Goal: Task Accomplishment & Management: Use online tool/utility

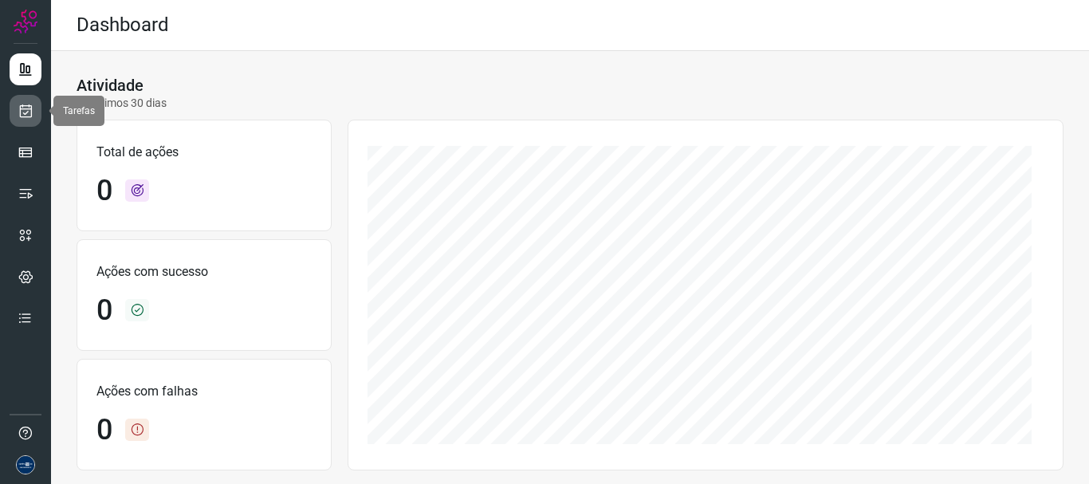
click at [26, 113] on icon at bounding box center [26, 111] width 17 height 16
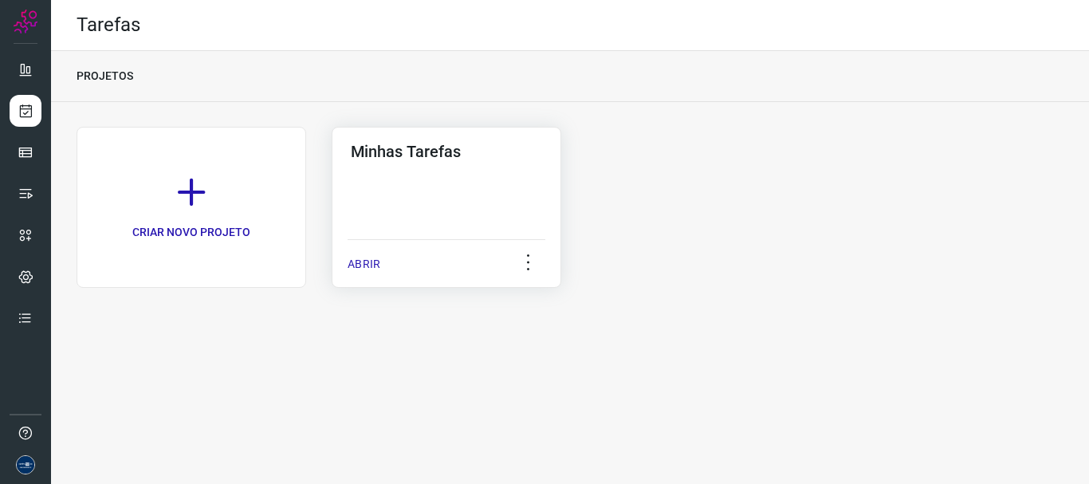
click at [391, 269] on div "ABRIR" at bounding box center [447, 259] width 198 height 40
click at [375, 267] on p "ABRIR" at bounding box center [364, 264] width 33 height 17
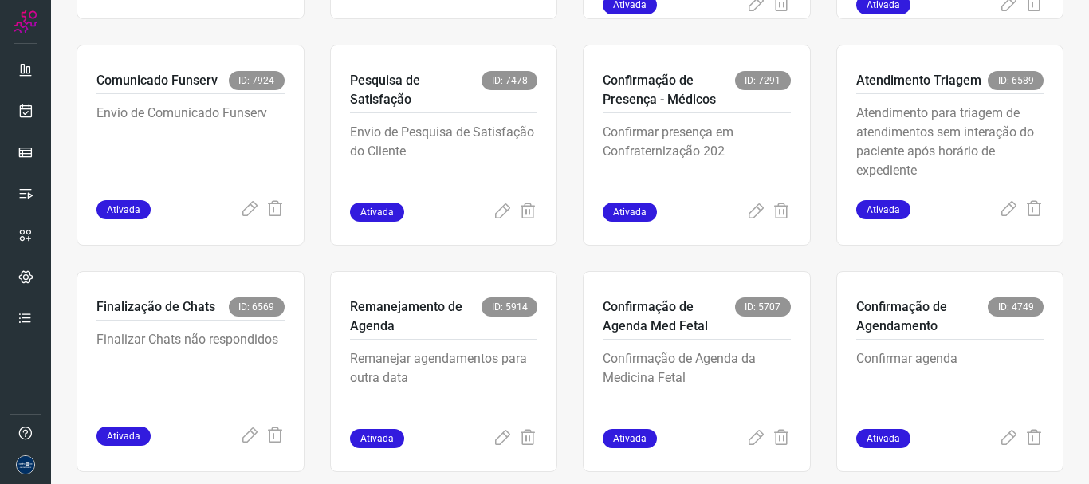
scroll to position [336, 0]
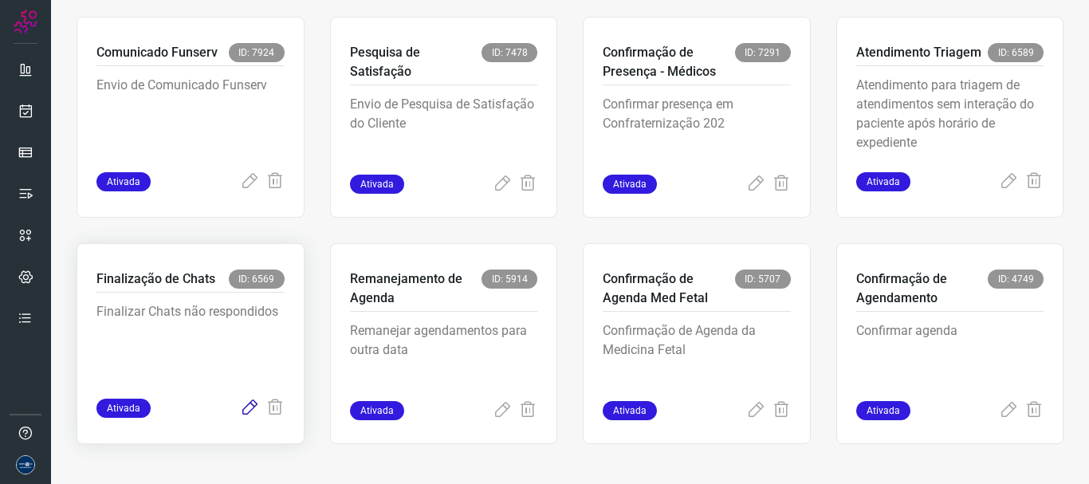
click at [241, 412] on icon at bounding box center [249, 408] width 19 height 19
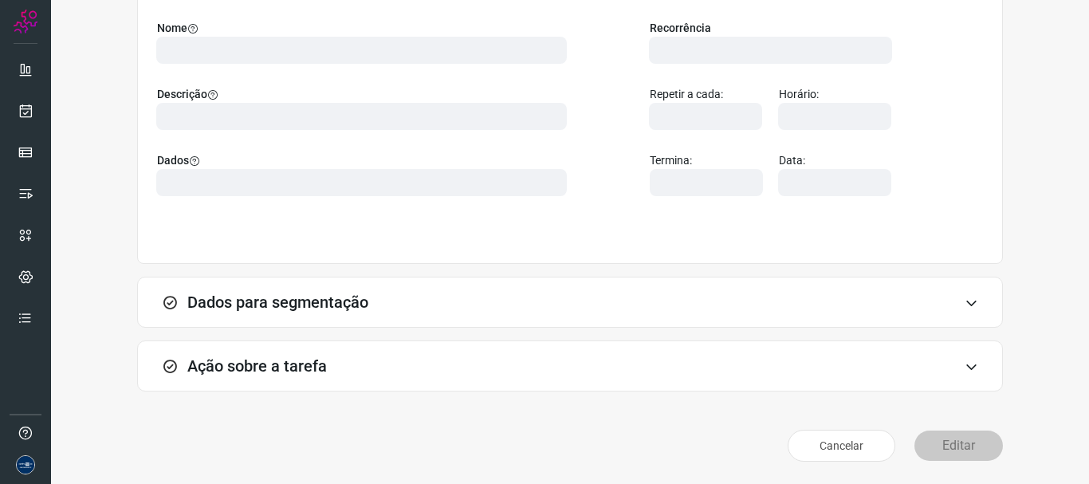
scroll to position [139, 0]
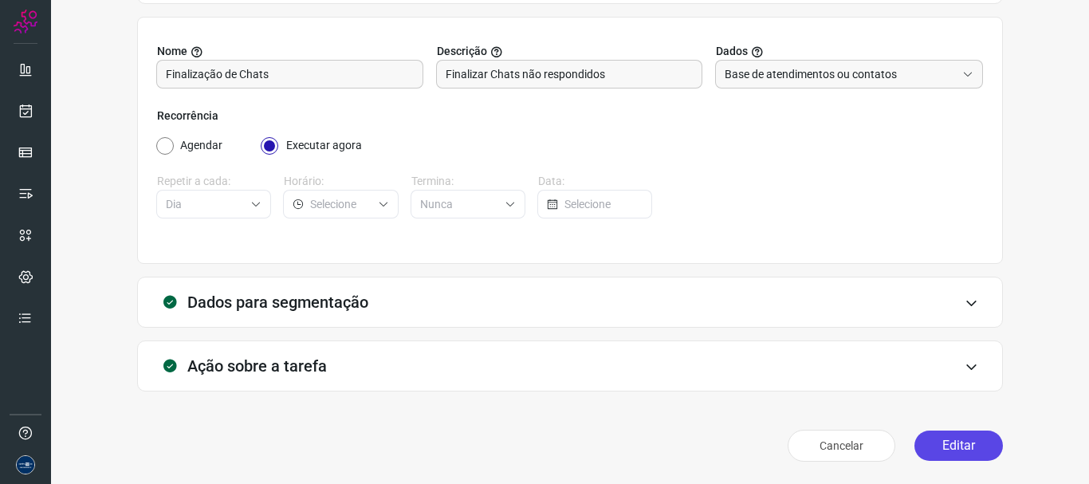
click at [950, 455] on button "Editar" at bounding box center [958, 445] width 88 height 30
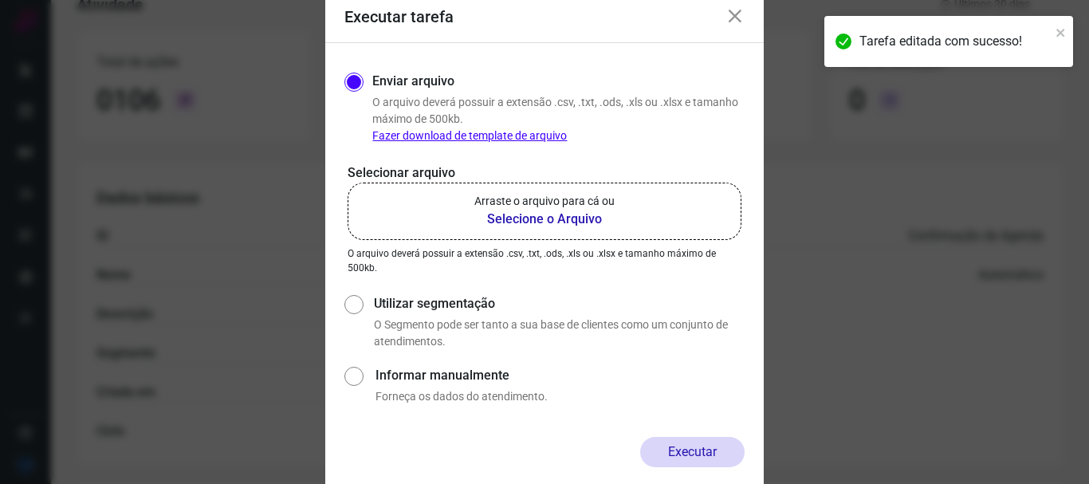
click at [396, 301] on label "Utilizar segmentação" at bounding box center [559, 303] width 371 height 19
click at [361, 301] on input "Utilizar segmentação" at bounding box center [352, 320] width 17 height 59
radio input "true"
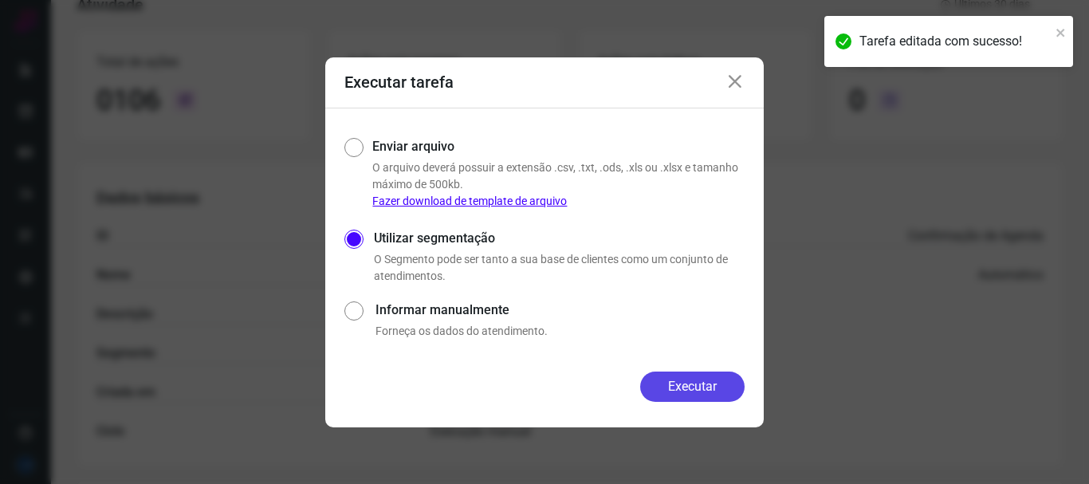
click at [708, 388] on button "Executar" at bounding box center [692, 386] width 104 height 30
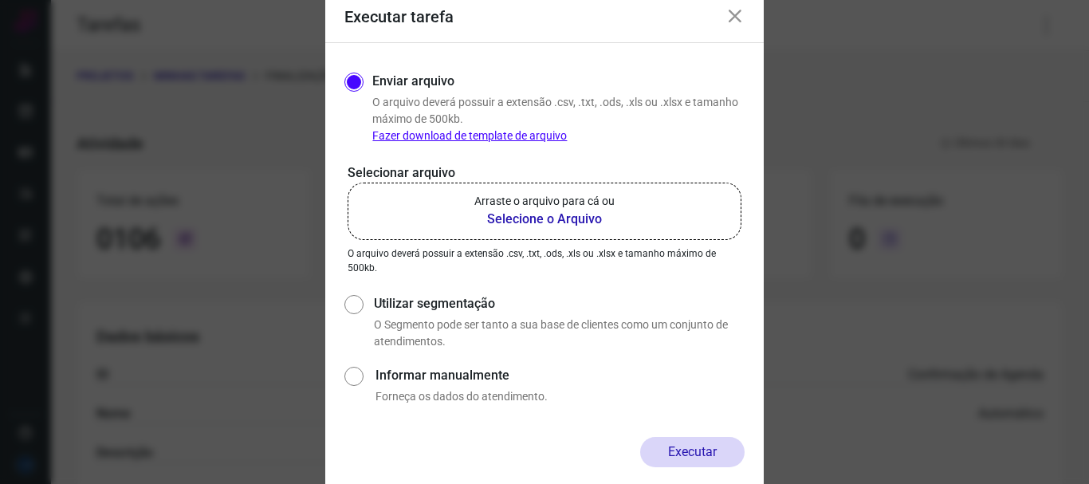
click at [739, 20] on icon at bounding box center [734, 16] width 19 height 19
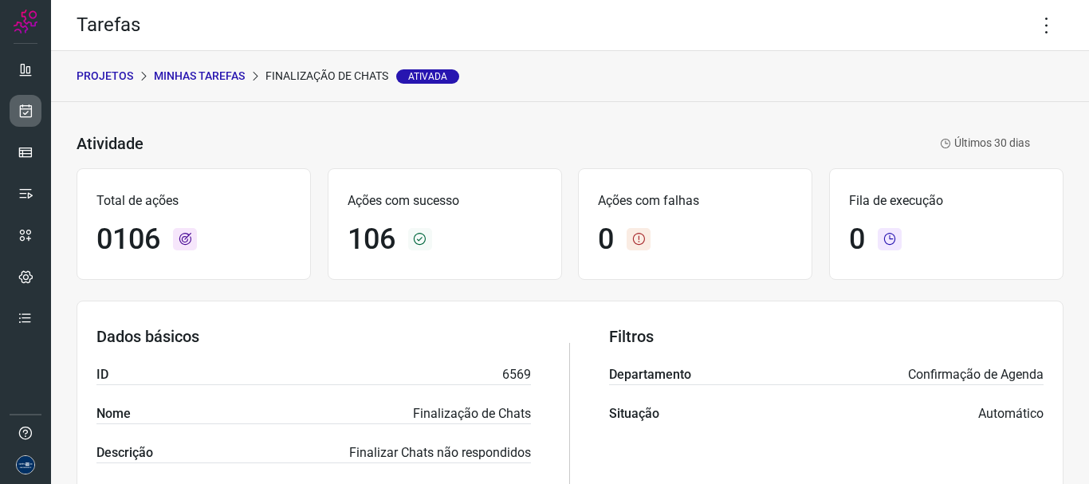
click at [34, 112] on link at bounding box center [26, 111] width 32 height 32
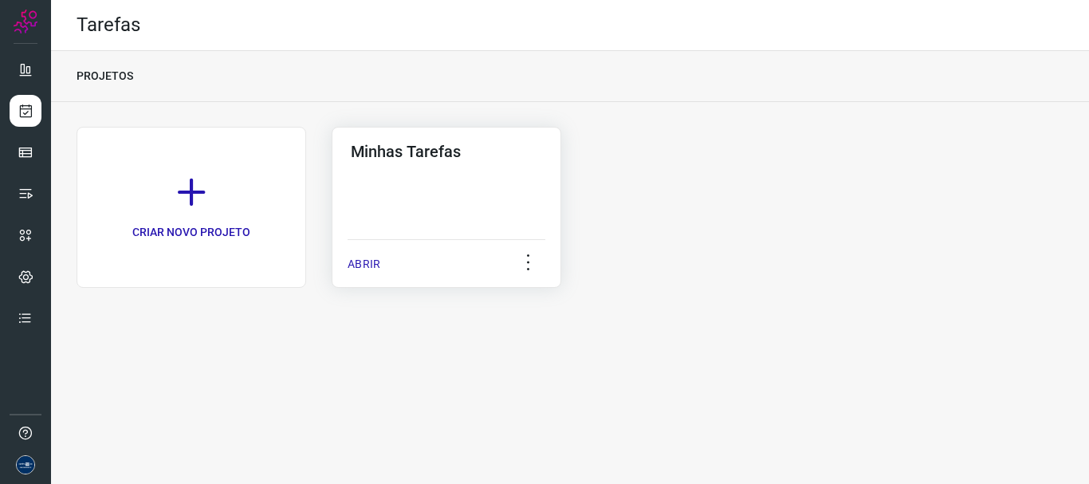
click at [360, 266] on p "ABRIR" at bounding box center [364, 264] width 33 height 17
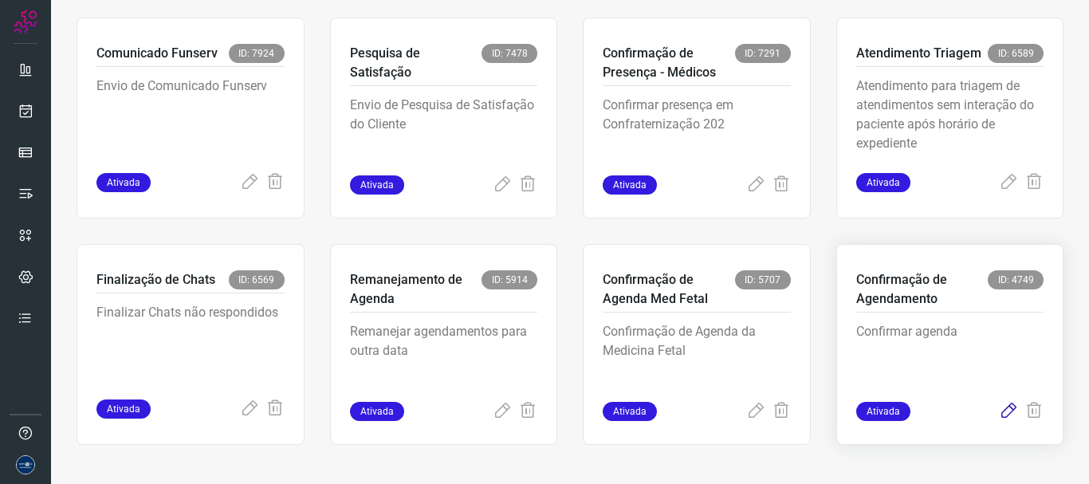
scroll to position [336, 0]
click at [999, 411] on icon at bounding box center [1008, 410] width 19 height 19
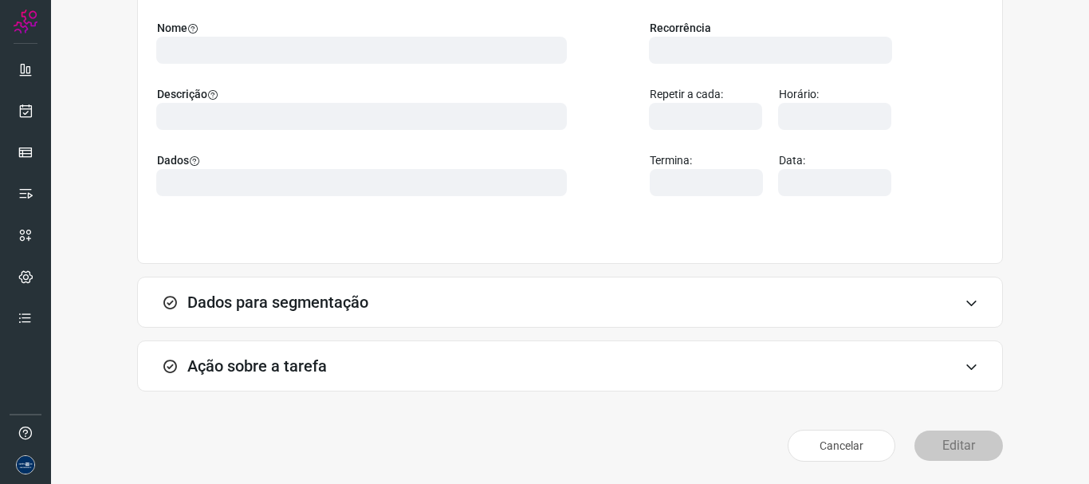
scroll to position [139, 0]
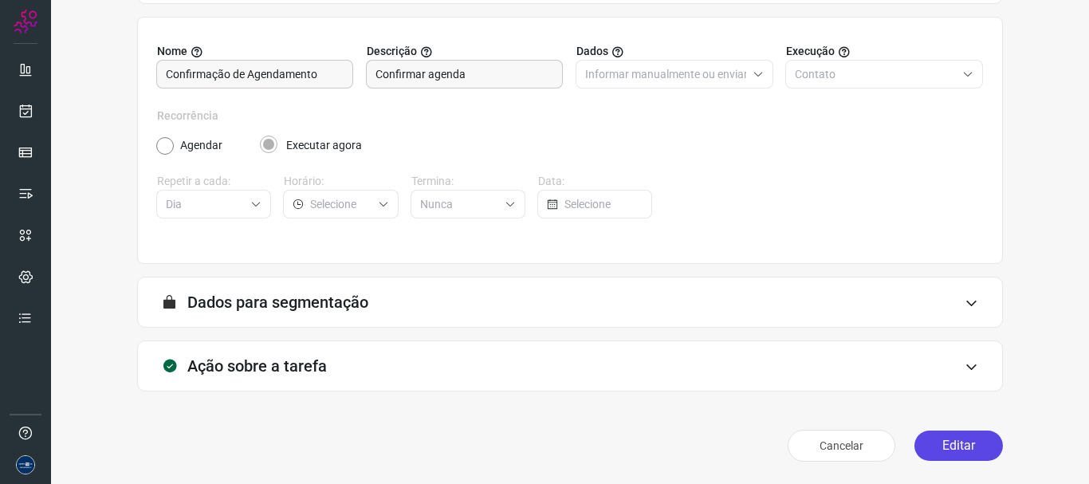
click at [941, 460] on button "Editar" at bounding box center [958, 445] width 88 height 30
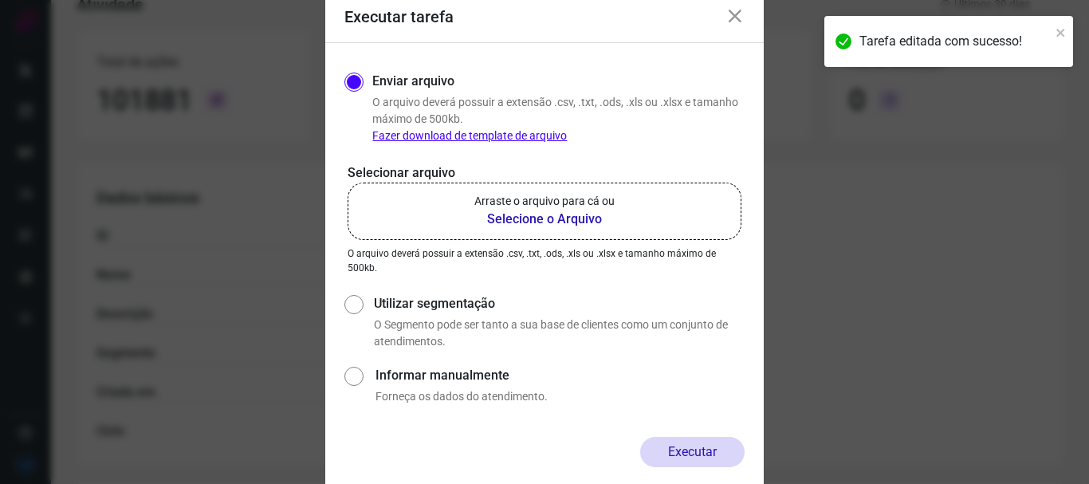
click at [588, 206] on p "Arraste o arquivo para cá ou" at bounding box center [544, 201] width 140 height 17
click at [0, 0] on input "Arraste o arquivo para cá ou Selecione o Arquivo" at bounding box center [0, 0] width 0 height 0
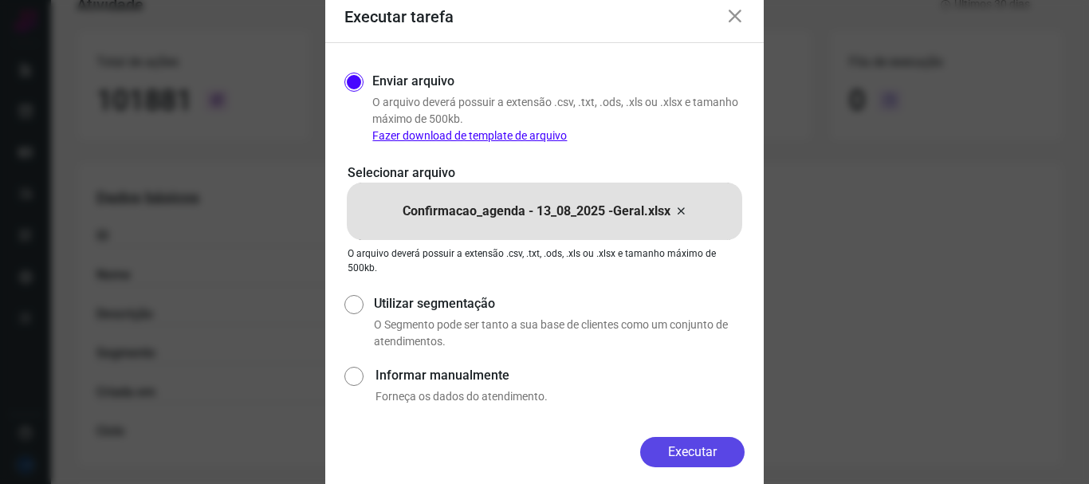
click at [702, 450] on button "Executar" at bounding box center [692, 452] width 104 height 30
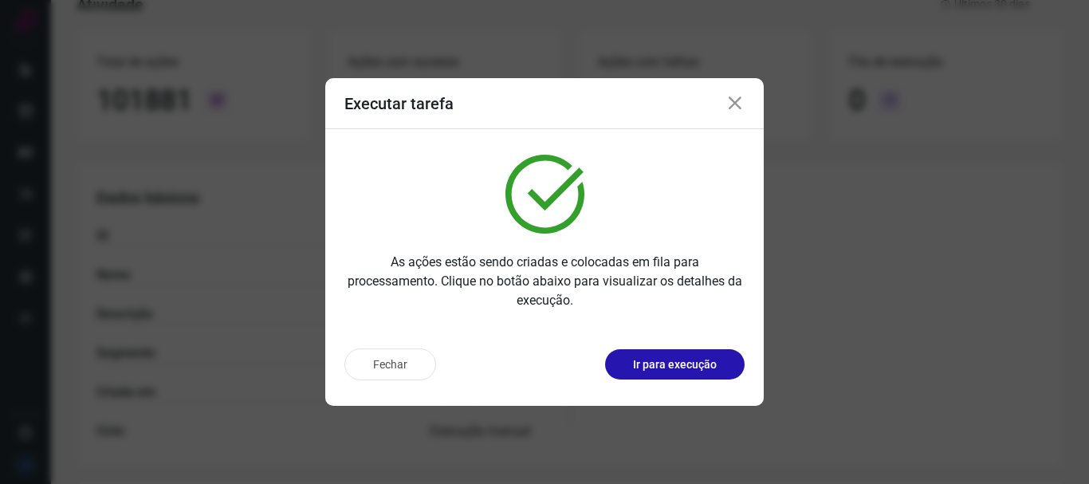
click at [738, 102] on icon at bounding box center [734, 103] width 19 height 19
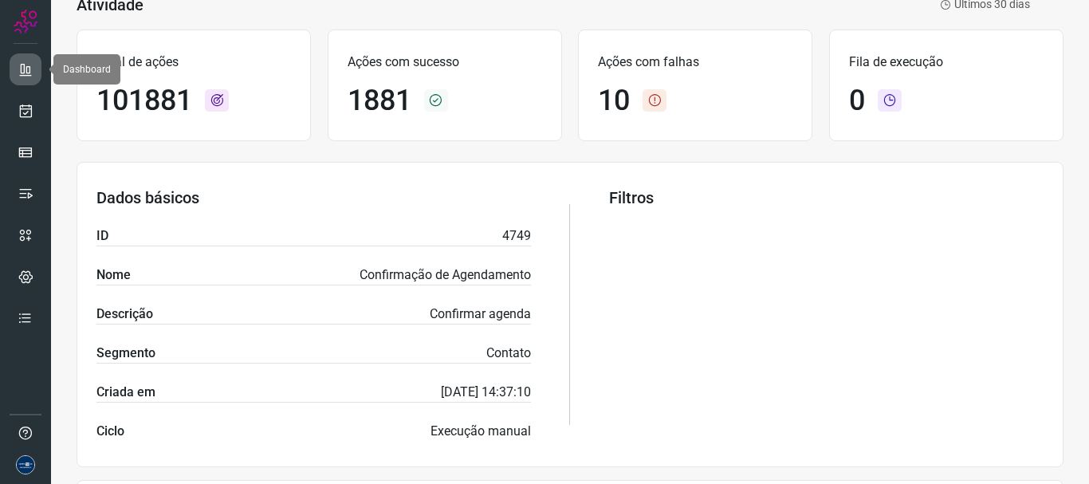
click at [33, 80] on link at bounding box center [26, 69] width 32 height 32
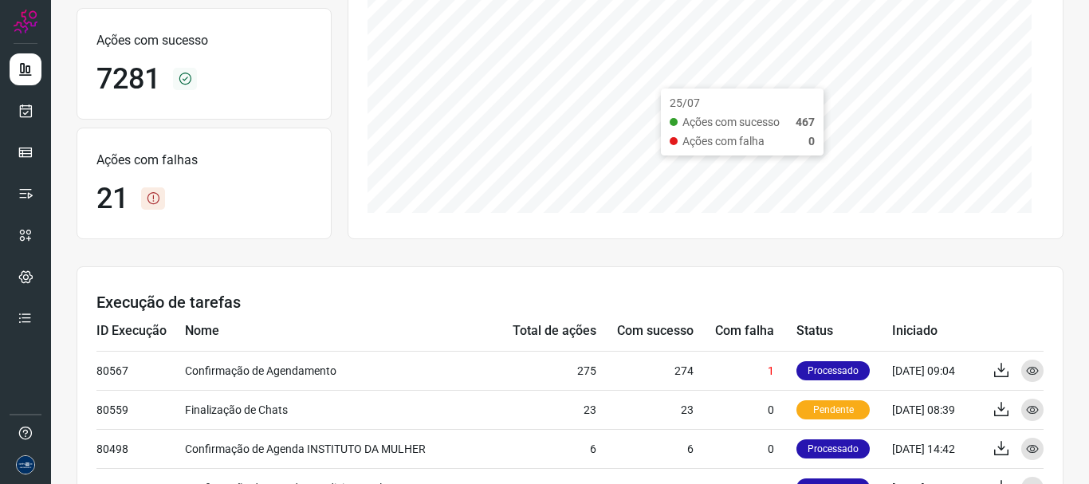
scroll to position [458, 0]
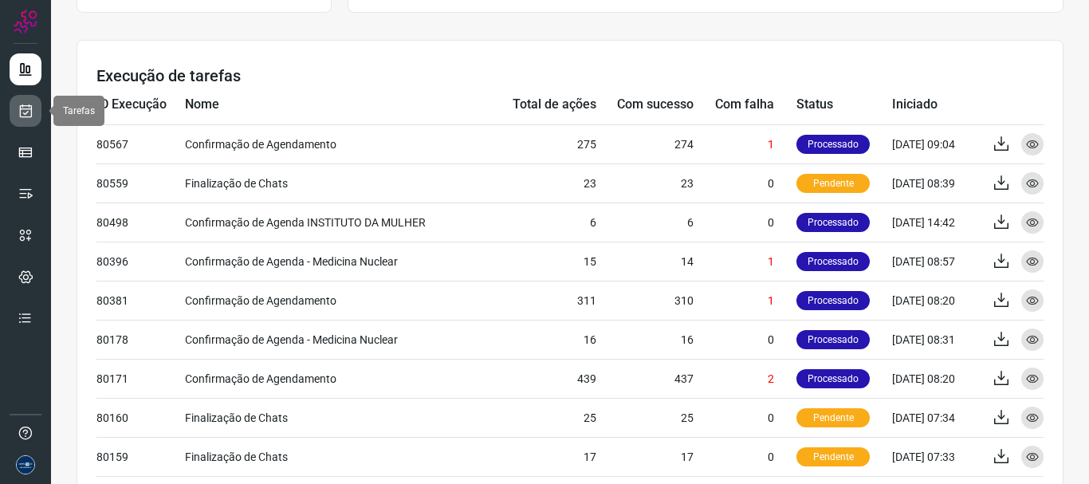
click at [33, 105] on icon at bounding box center [26, 111] width 17 height 16
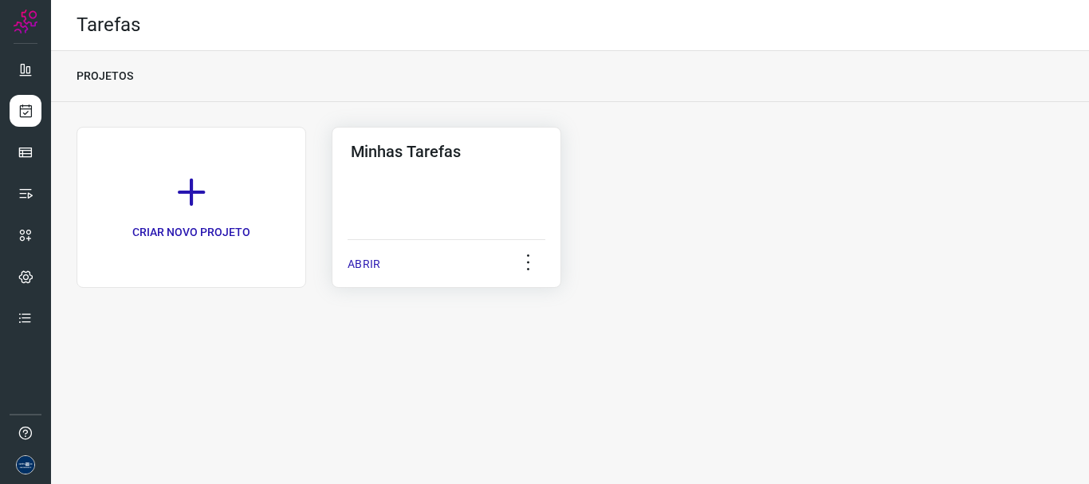
click at [384, 256] on div "ABRIR" at bounding box center [447, 259] width 198 height 40
click at [366, 261] on p "ABRIR" at bounding box center [364, 264] width 33 height 17
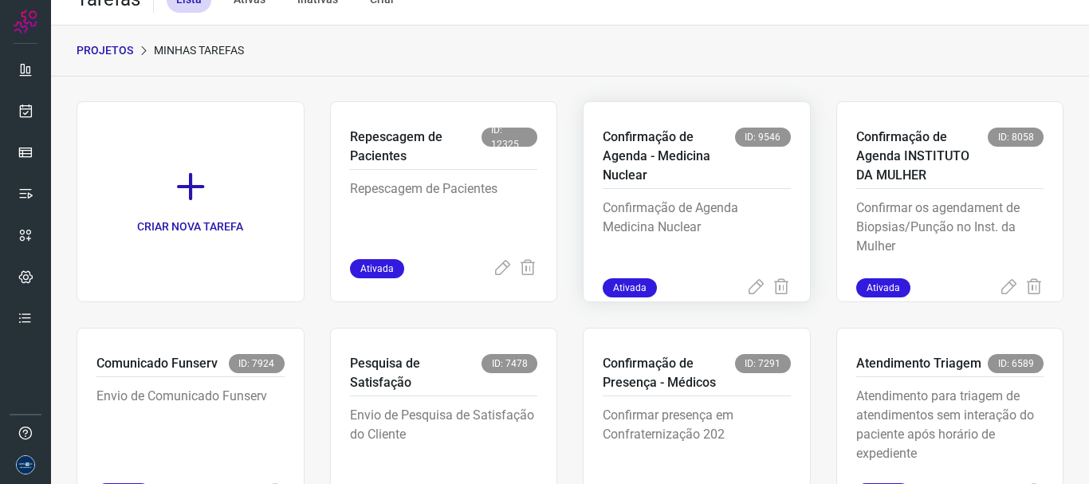
scroll to position [18, 0]
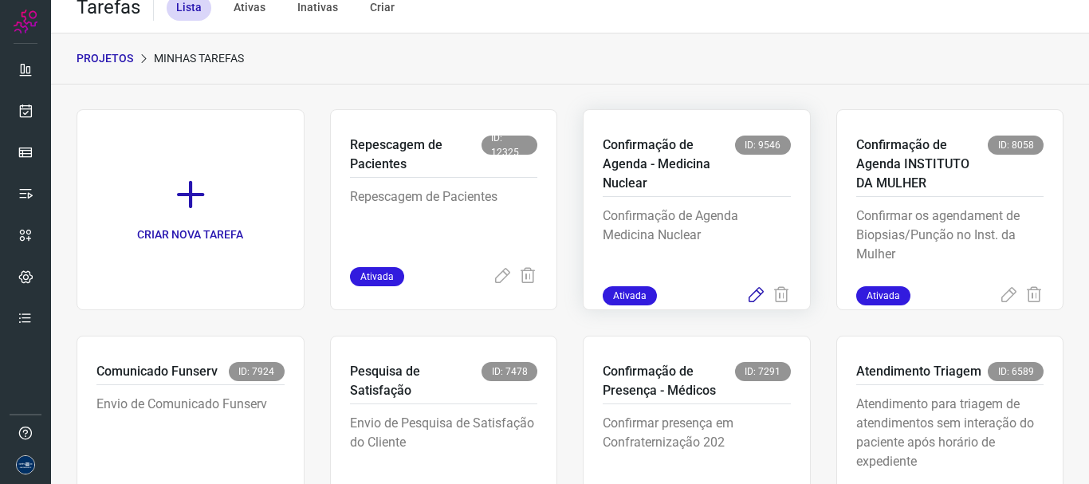
click at [746, 293] on icon at bounding box center [755, 295] width 19 height 19
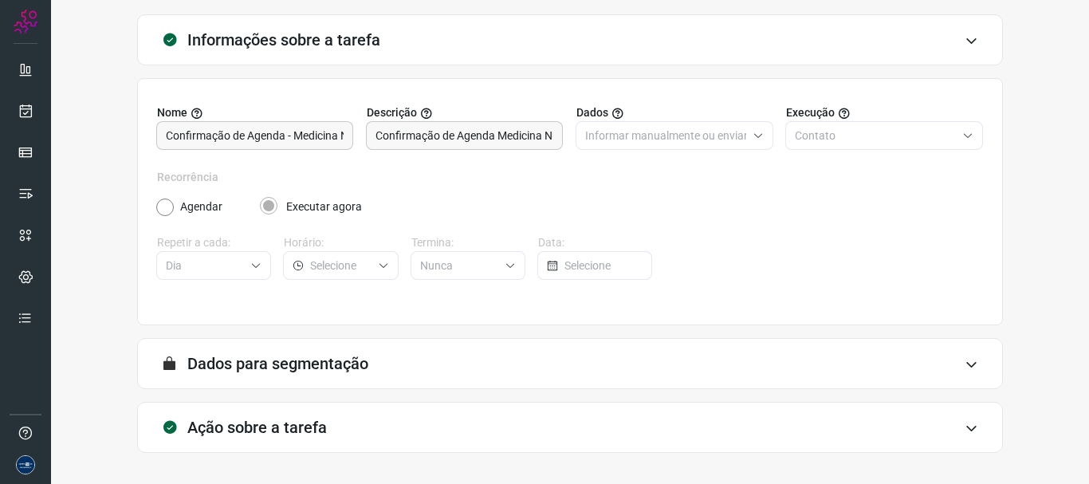
scroll to position [139, 0]
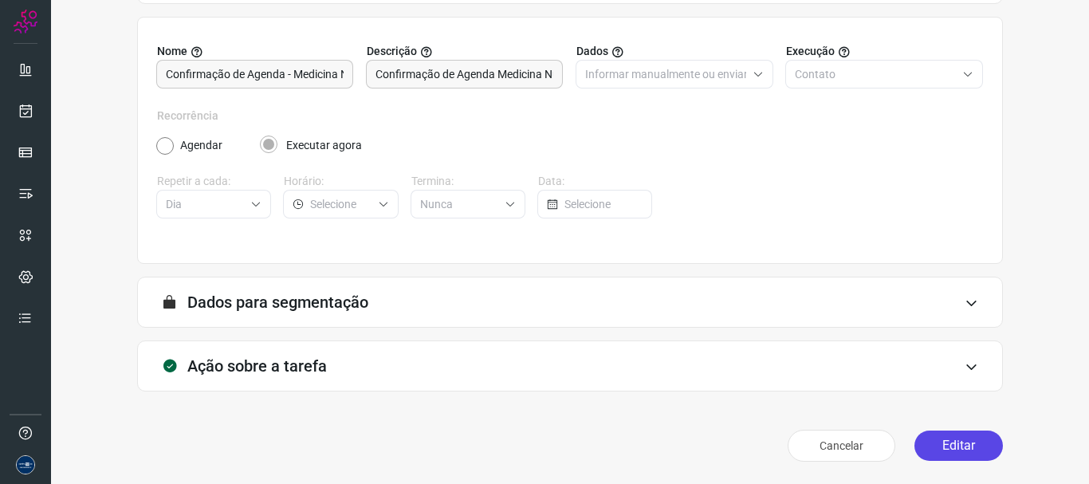
click at [928, 433] on button "Editar" at bounding box center [958, 445] width 88 height 30
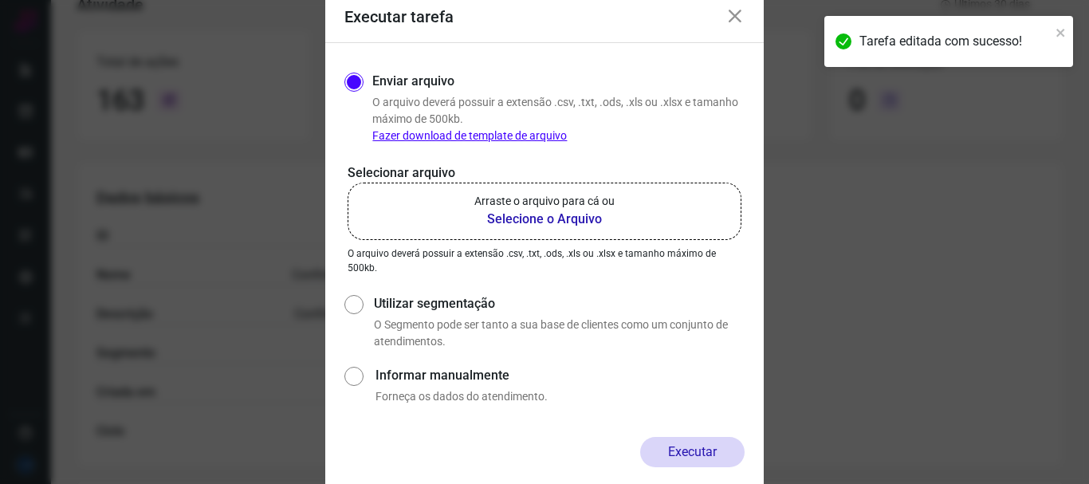
click at [508, 196] on p "Arraste o arquivo para cá ou" at bounding box center [544, 201] width 140 height 17
click at [0, 0] on input "Arraste o arquivo para cá ou Selecione o Arquivo" at bounding box center [0, 0] width 0 height 0
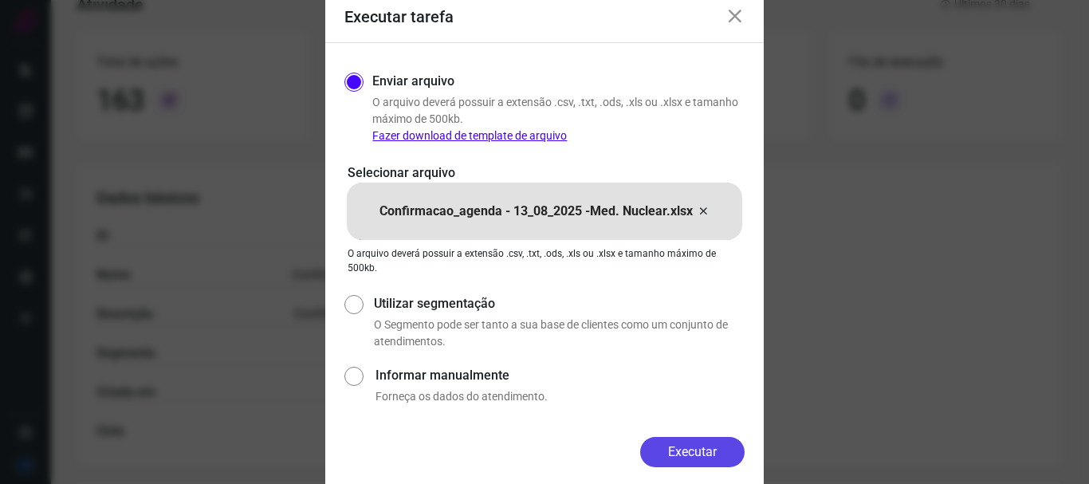
click at [694, 450] on button "Executar" at bounding box center [692, 452] width 104 height 30
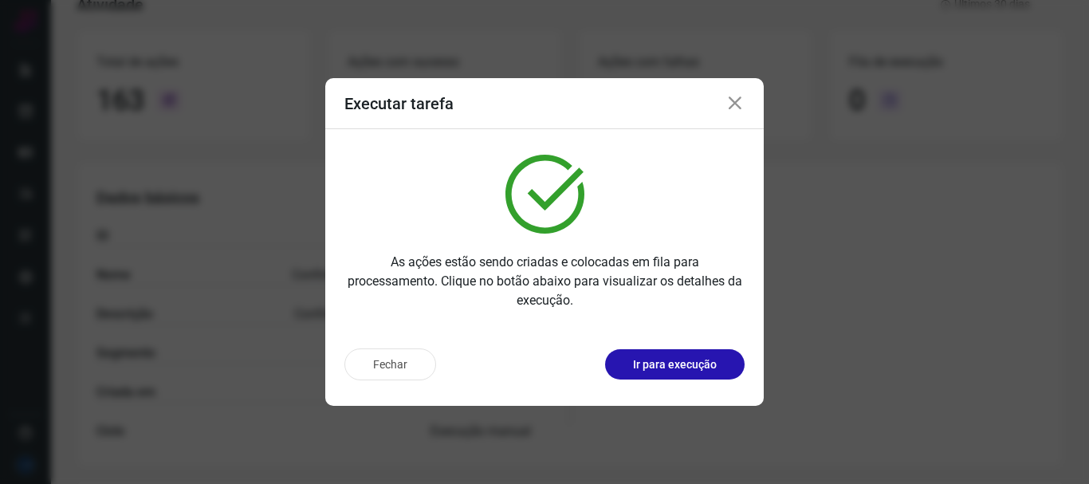
click at [733, 106] on icon at bounding box center [734, 103] width 19 height 19
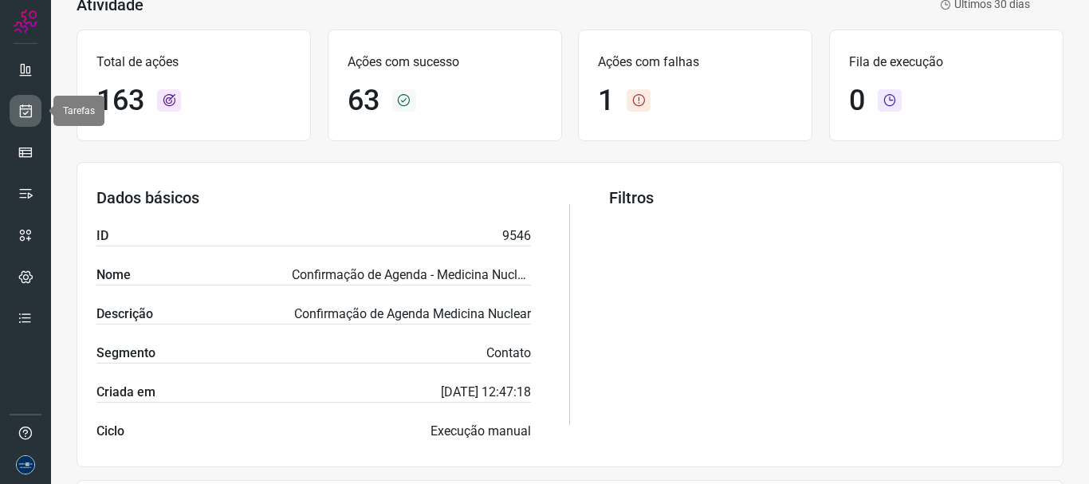
click at [24, 115] on icon at bounding box center [26, 111] width 17 height 16
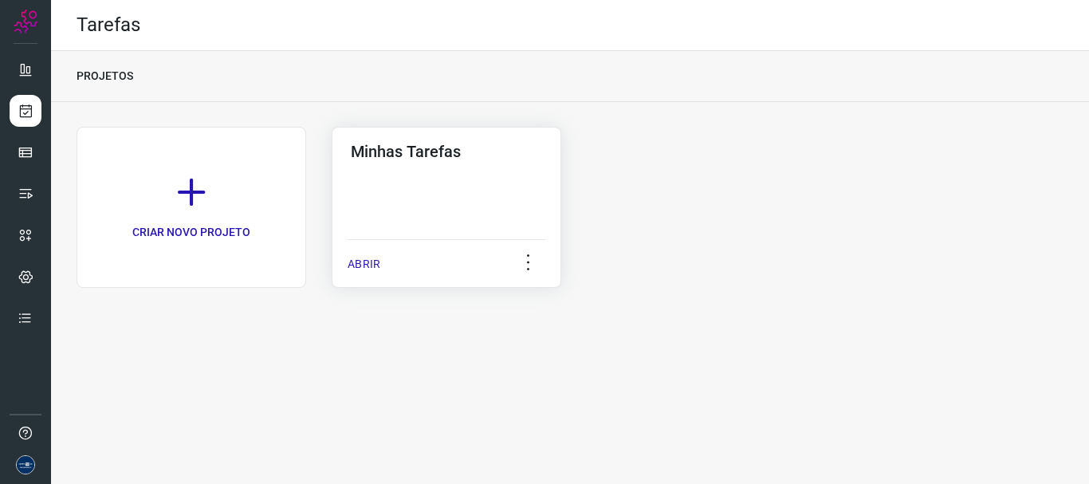
click at [363, 261] on p "ABRIR" at bounding box center [364, 264] width 33 height 17
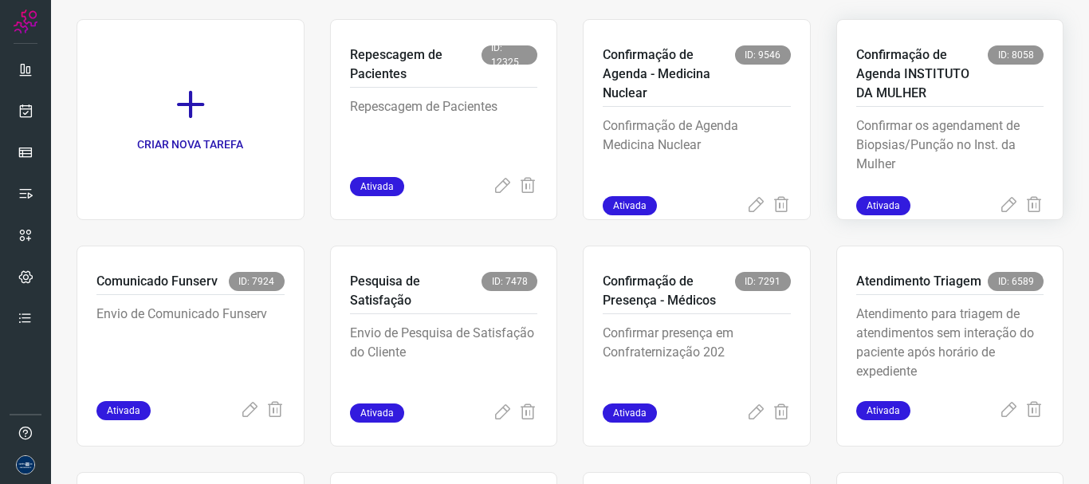
scroll to position [80, 0]
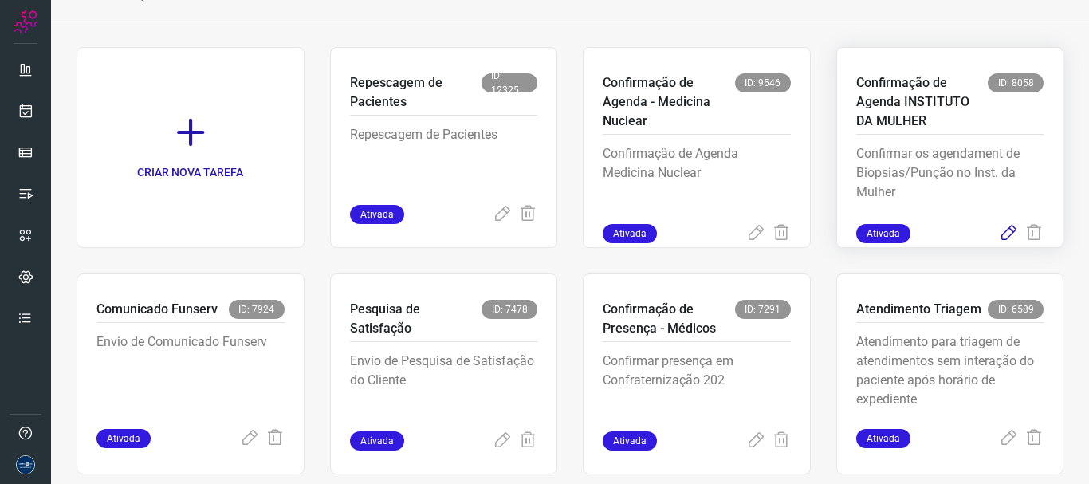
click at [999, 234] on icon at bounding box center [1008, 233] width 19 height 19
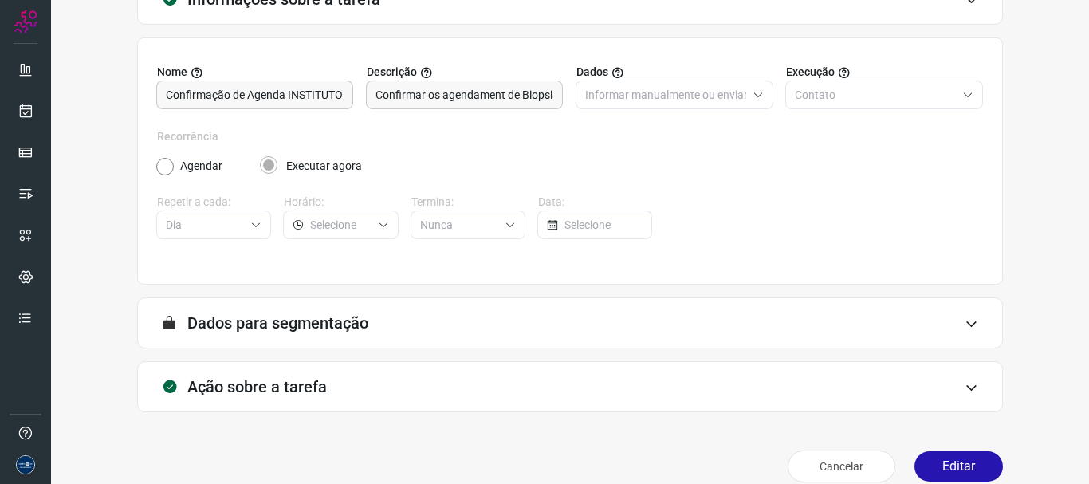
scroll to position [139, 0]
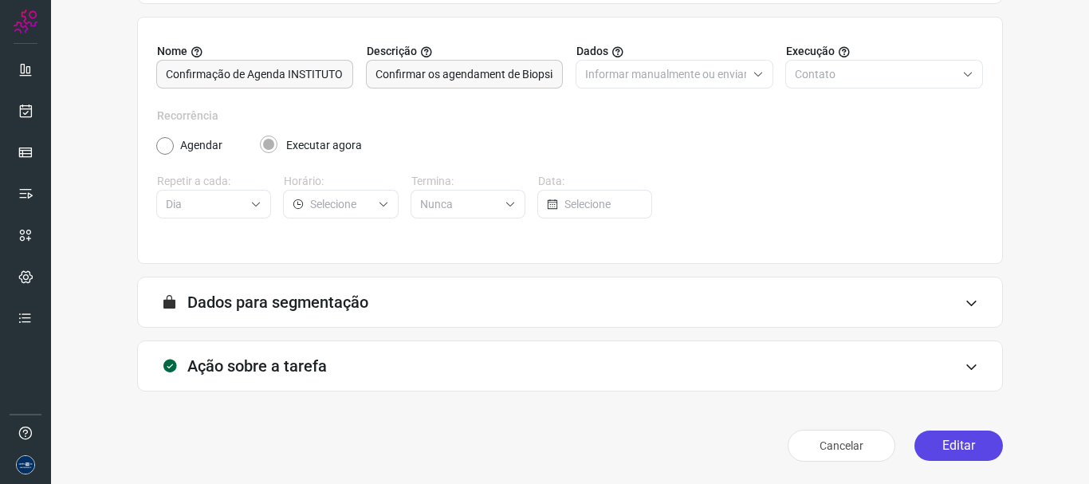
click at [945, 443] on button "Editar" at bounding box center [958, 445] width 88 height 30
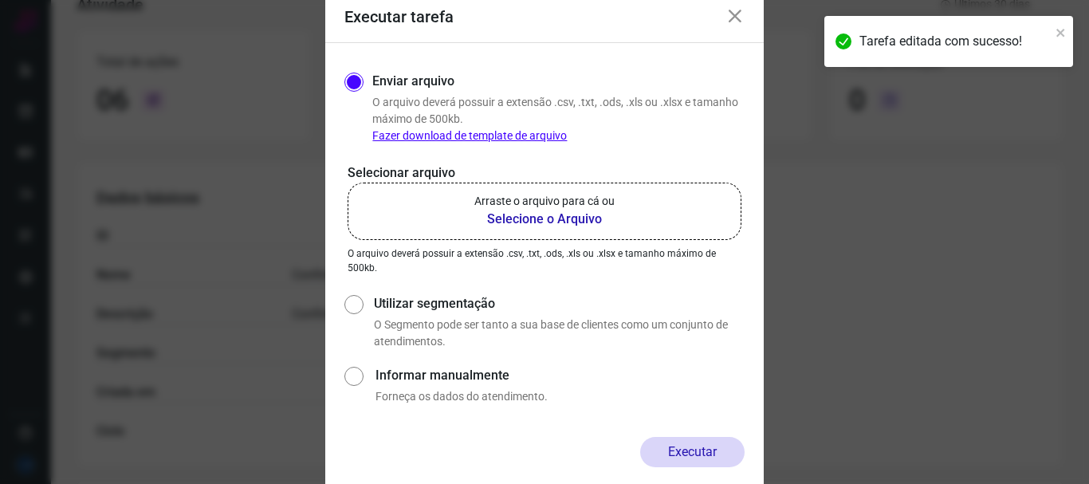
click at [477, 207] on p "Arraste o arquivo para cá ou" at bounding box center [544, 201] width 140 height 17
click at [0, 0] on input "Arraste o arquivo para cá ou Selecione o Arquivo" at bounding box center [0, 0] width 0 height 0
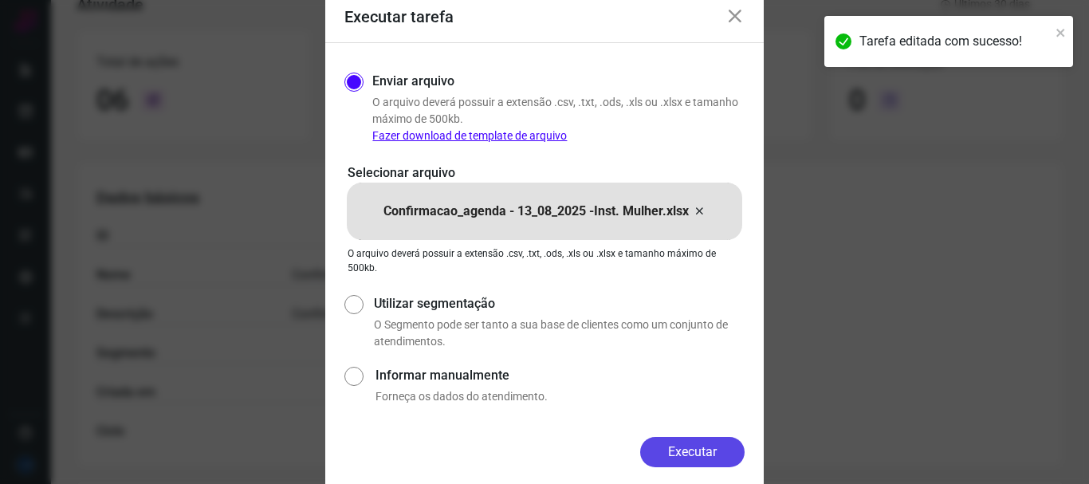
click at [704, 446] on button "Executar" at bounding box center [692, 452] width 104 height 30
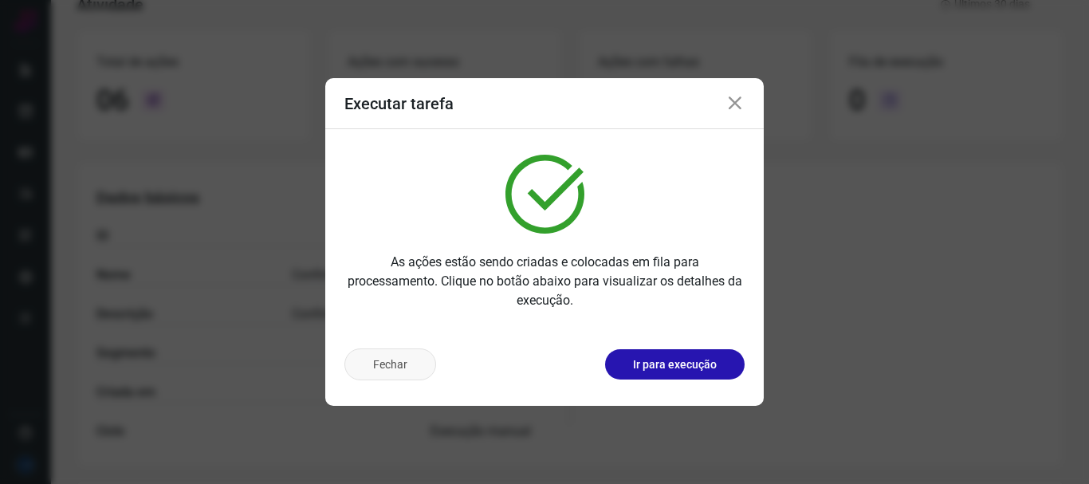
click at [384, 369] on button "Fechar" at bounding box center [390, 364] width 92 height 32
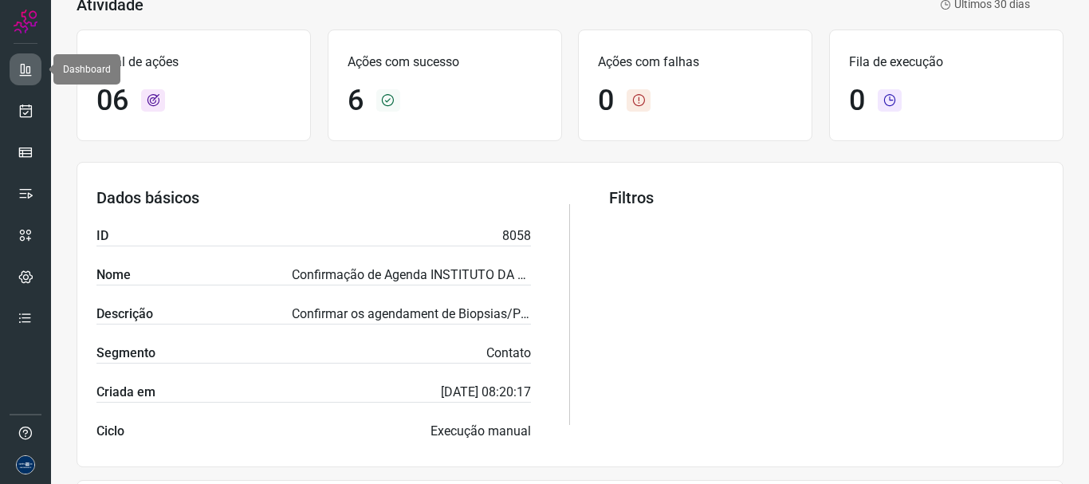
click at [24, 70] on icon at bounding box center [26, 69] width 16 height 16
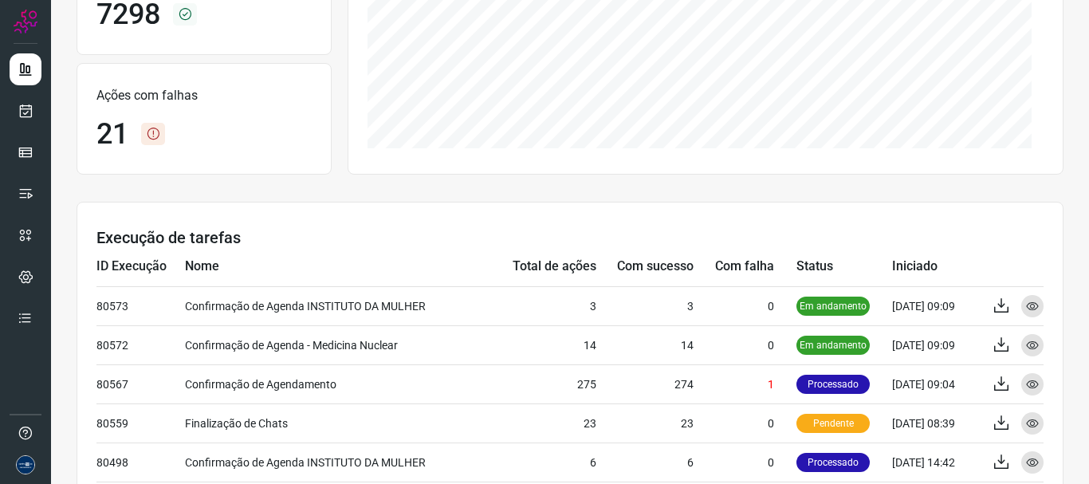
scroll to position [378, 0]
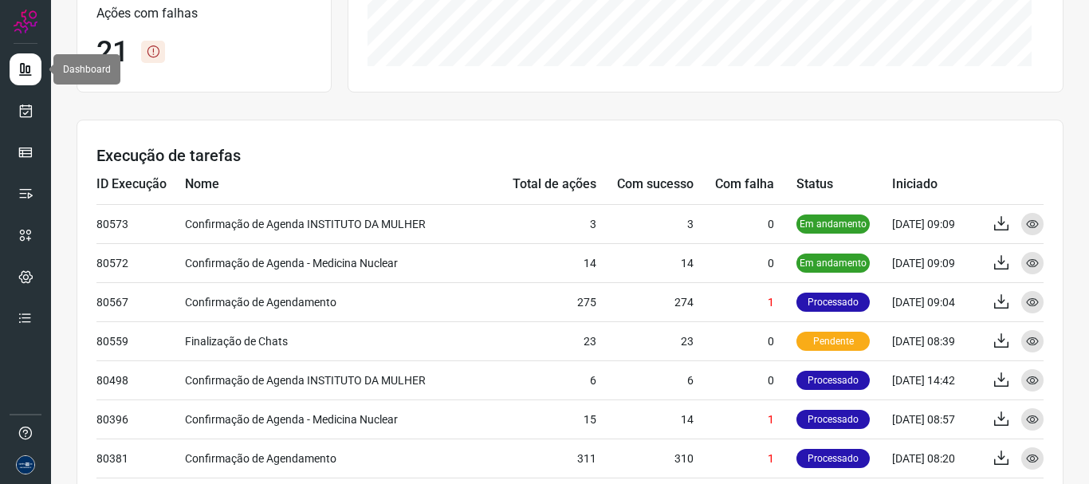
click at [35, 69] on link at bounding box center [26, 69] width 32 height 32
click at [34, 70] on link at bounding box center [26, 69] width 32 height 32
click at [33, 73] on icon at bounding box center [26, 69] width 16 height 16
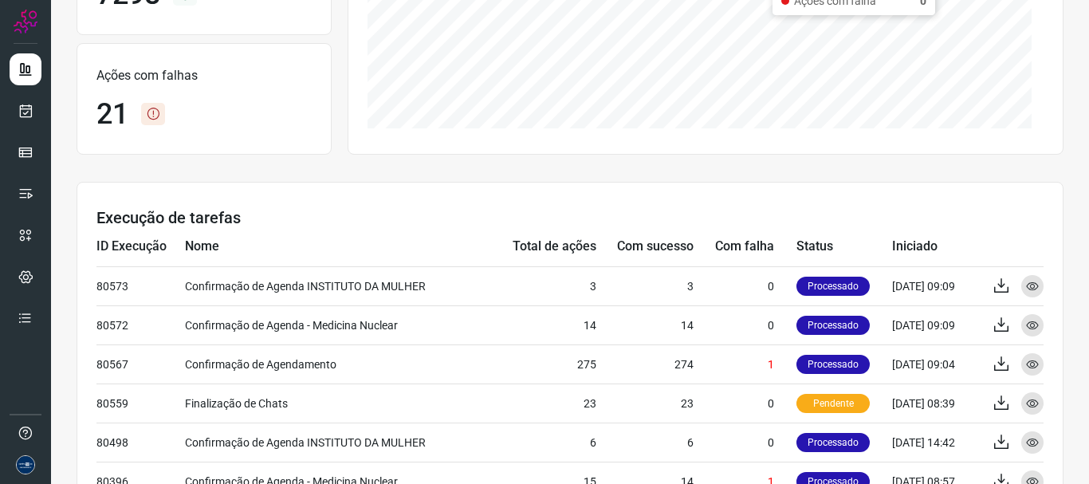
scroll to position [319, 0]
